Goal: Find specific fact: Find specific fact

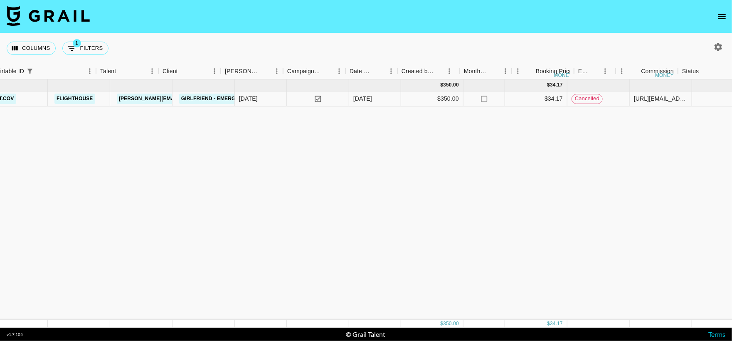
scroll to position [0, 77]
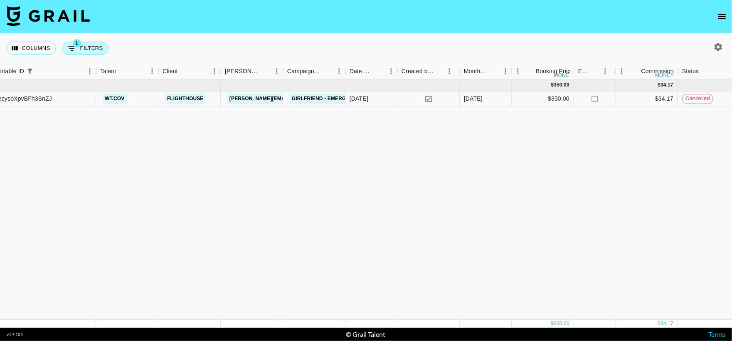
click at [88, 49] on button "1 Filters" at bounding box center [85, 48] width 46 height 13
select select "airtableId"
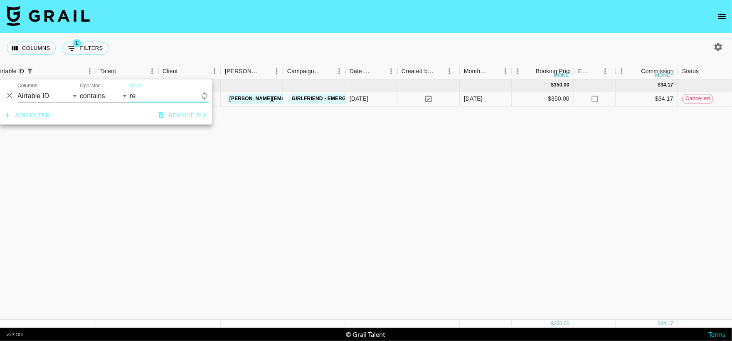
type input "r"
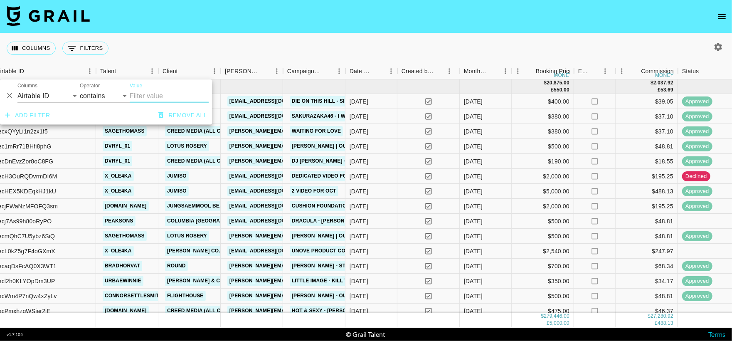
paste input "recysoXpvBFh3SnZJ"
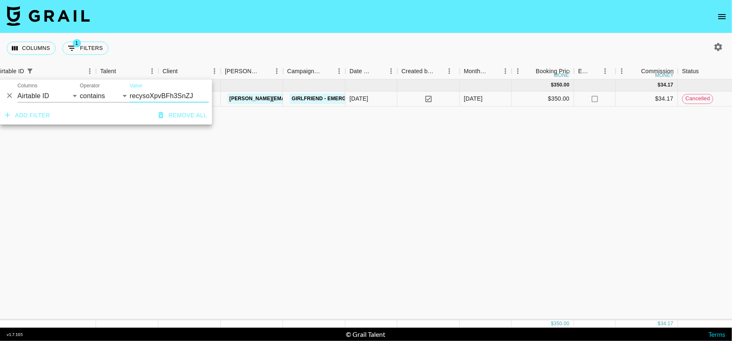
type input "recysoXpvBFh3SnZJ"
click at [285, 144] on div "[DATE] ( 1 ) $ 350.00 $ 34.17 recysoXpvBFh3SnZJ wt.cov Flighthouse [PERSON_NAME…" at bounding box center [660, 199] width 1474 height 241
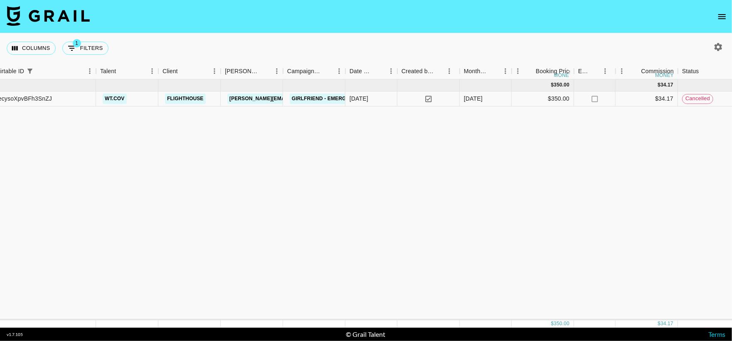
click at [82, 38] on div "Columns 1 Filters + Booking" at bounding box center [59, 48] width 105 height 30
click at [85, 44] on button "1 Filters" at bounding box center [85, 48] width 46 height 13
select select "airtableId"
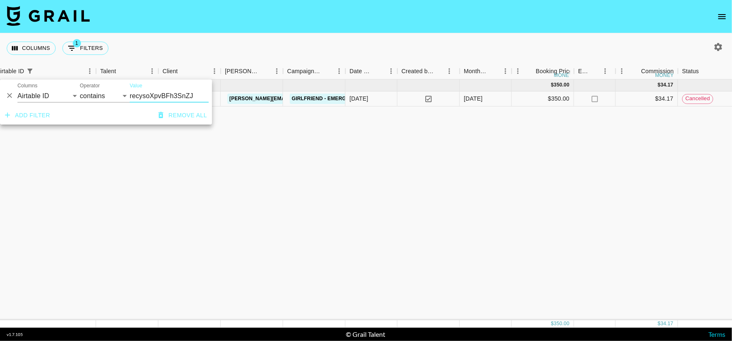
drag, startPoint x: 193, startPoint y: 95, endPoint x: 94, endPoint y: 82, distance: 100.3
click at [94, 82] on div "And Or Columns Grail Platform ID Airtable ID Talent Manager Client [PERSON_NAME…" at bounding box center [106, 92] width 212 height 27
type input "recKkjTxf2dzf8Ur3"
click at [215, 146] on div "[DATE] ( 1 ) $ 250.00 $ 24.41 recKkjTxf2dzf8Ur3 and6rson Flighthouse [PERSON_NA…" at bounding box center [660, 199] width 1474 height 241
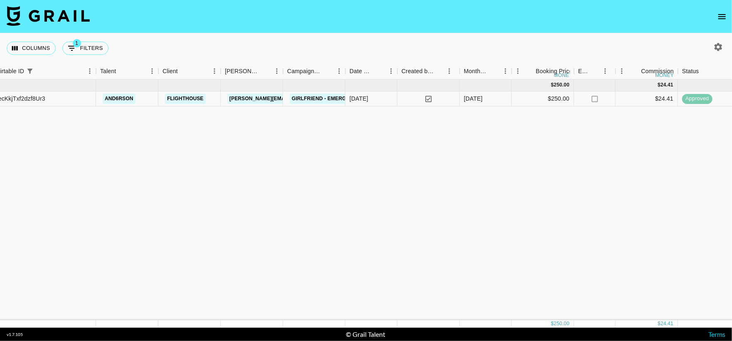
click at [215, 146] on div "[DATE] ( 1 ) $ 250.00 $ 24.41 recKkjTxf2dzf8Ur3 and6rson Flighthouse [PERSON_NA…" at bounding box center [660, 199] width 1474 height 241
click at [93, 53] on button "1 Filters" at bounding box center [85, 48] width 46 height 13
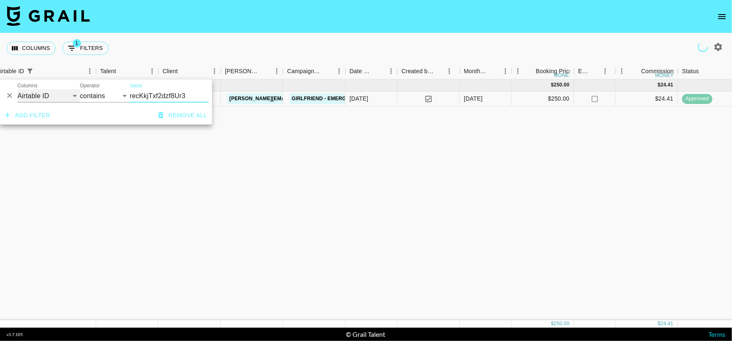
click at [55, 102] on select "Grail Platform ID Airtable ID Talent Manager Client [PERSON_NAME] Campaign (Typ…" at bounding box center [48, 95] width 62 height 13
click at [60, 97] on select "Grail Platform ID Airtable ID Talent Manager Client [PERSON_NAME] Campaign (Typ…" at bounding box center [48, 95] width 62 height 13
select select "talentName"
click at [17, 89] on select "Grail Platform ID Airtable ID Talent Manager Client [PERSON_NAME] Campaign (Typ…" at bounding box center [48, 95] width 62 height 13
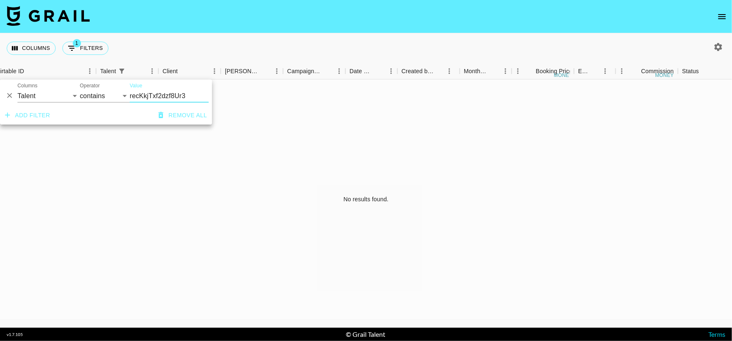
click at [186, 96] on input "recKkjTxf2dzf8Ur3" at bounding box center [169, 95] width 79 height 13
type input "r"
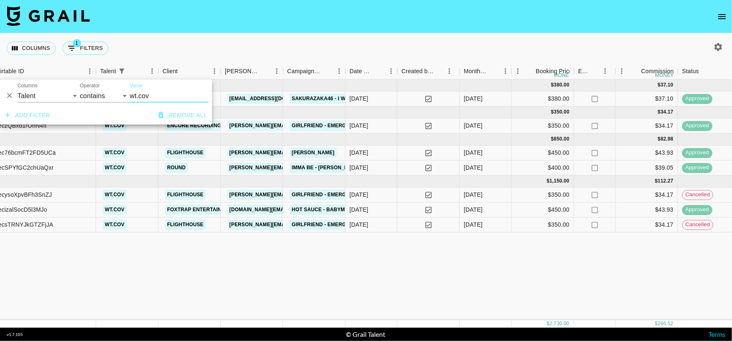
type input "wt.cov"
click at [239, 49] on div "Columns 1 Filters + Booking" at bounding box center [366, 48] width 732 height 30
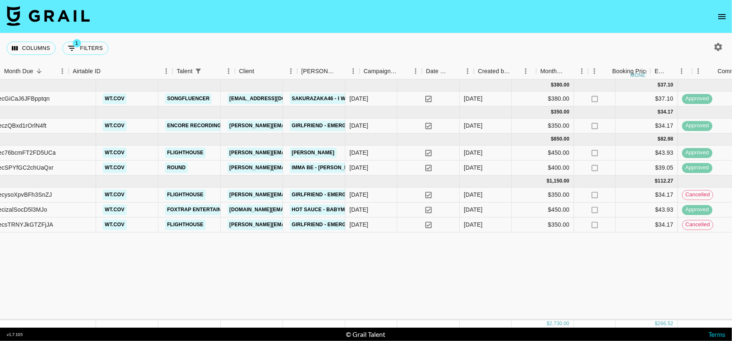
scroll to position [0, 0]
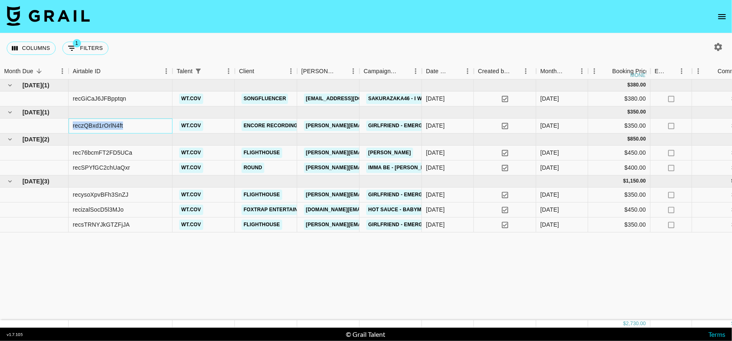
drag, startPoint x: 72, startPoint y: 125, endPoint x: 170, endPoint y: 125, distance: 98.1
click at [170, 125] on div "reczQBxd1rOrlN4ft" at bounding box center [121, 126] width 104 height 15
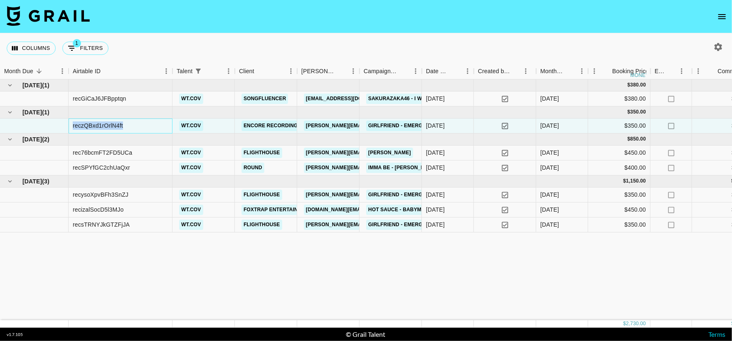
copy div "reczQBxd1rOrlN4ft"
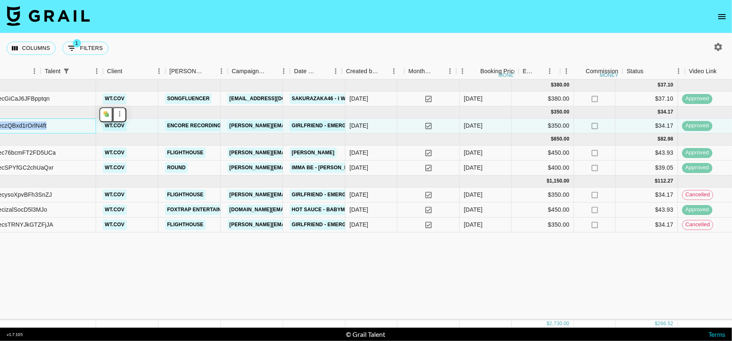
scroll to position [0, 21]
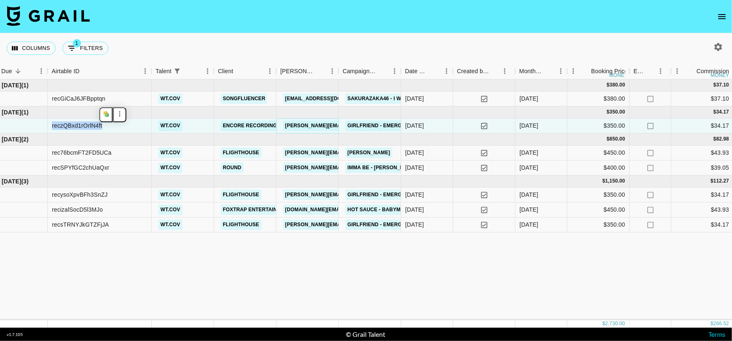
click at [323, 126] on link "[PERSON_NAME][EMAIL_ADDRESS][DOMAIN_NAME]" at bounding box center [351, 126] width 136 height 10
click at [341, 308] on div "[DATE] ( 1 ) $ 380.00 $ 37.10 recGiCaJ6JFBpptqn wt.cov Songfluencer [EMAIL_ADDR…" at bounding box center [716, 199] width 1474 height 241
click at [343, 288] on div "[DATE] ( 1 ) $ 380.00 $ 37.10 recGiCaJ6JFBpptqn wt.cov Songfluencer [EMAIL_ADDR…" at bounding box center [716, 199] width 1474 height 241
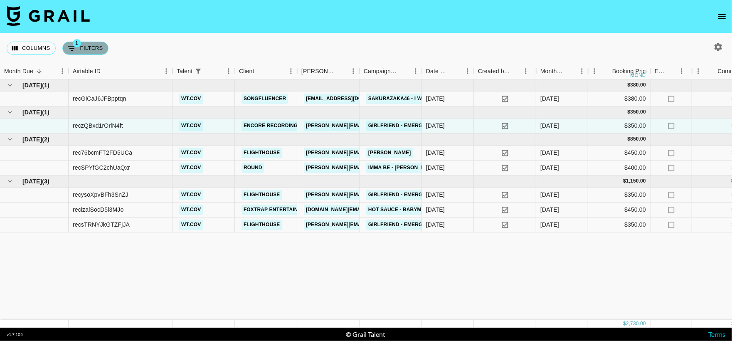
click at [97, 49] on button "1 Filters" at bounding box center [85, 48] width 46 height 13
select select "talentName"
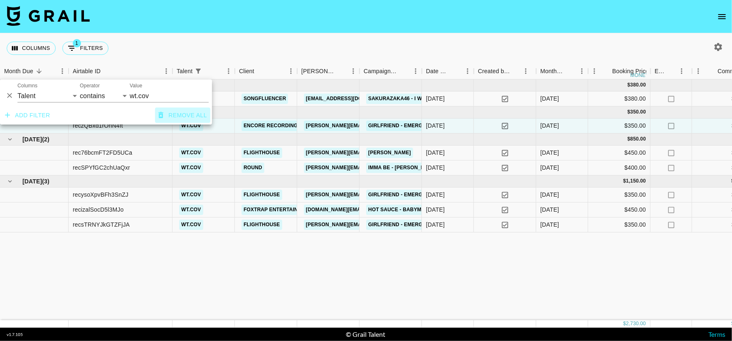
click at [178, 120] on button "Remove all" at bounding box center [182, 115] width 55 height 15
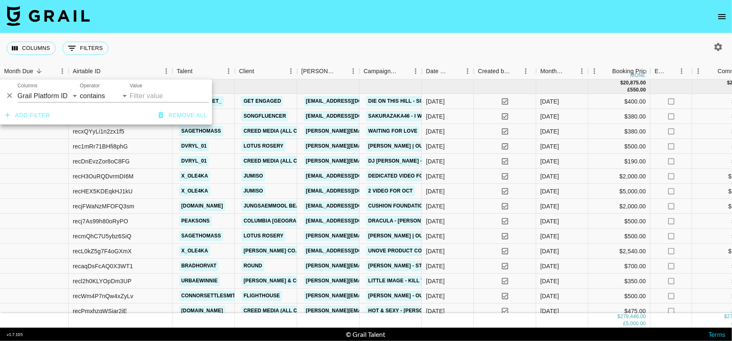
click at [307, 37] on div "Columns 0 Filters + Booking" at bounding box center [366, 48] width 732 height 30
